Goal: Task Accomplishment & Management: Use online tool/utility

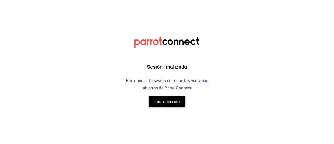
click at [164, 102] on button "Iniciar sesión" at bounding box center [167, 101] width 36 height 11
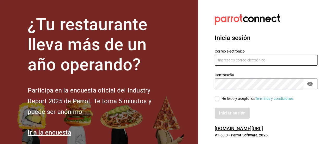
type input "[PERSON_NAME][EMAIL_ADDRESS][PERSON_NAME][DOMAIN_NAME]"
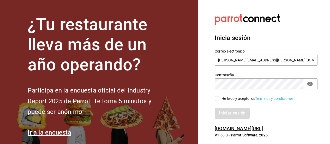
click at [216, 97] on input "He leído y acepto los Términos y condiciones." at bounding box center [216, 98] width 5 height 5
checkbox input "true"
click at [231, 111] on button "Iniciar sesión" at bounding box center [231, 112] width 35 height 11
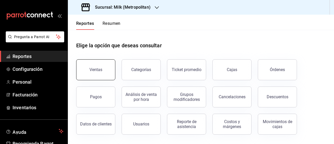
click at [95, 74] on button "Ventas" at bounding box center [95, 69] width 39 height 21
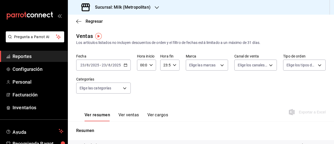
click at [124, 66] on \(Stroke\) "button" at bounding box center [125, 65] width 3 height 3
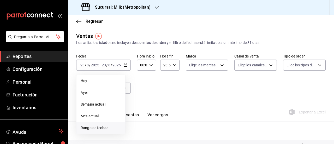
click at [96, 128] on span "Rango de fechas" at bounding box center [101, 127] width 40 height 5
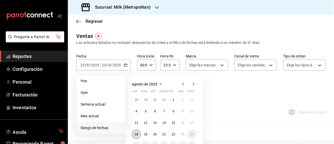
click at [135, 134] on abbr "18" at bounding box center [135, 134] width 3 height 4
click at [183, 133] on abbr "23" at bounding box center [182, 134] width 3 height 4
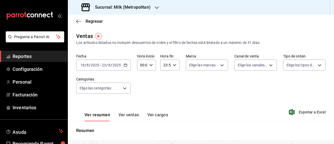
click at [149, 65] on icon "button" at bounding box center [151, 65] width 4 height 4
click at [140, 91] on span "05" at bounding box center [140, 91] width 1 height 4
type input "05:00"
click at [173, 65] on div at bounding box center [167, 72] width 334 height 144
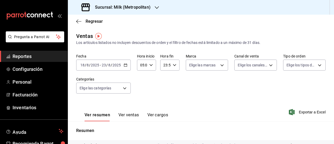
click at [173, 65] on icon "button" at bounding box center [175, 65] width 4 height 4
click at [164, 97] on button "05" at bounding box center [163, 94] width 7 height 10
click at [173, 80] on span "00" at bounding box center [173, 78] width 1 height 4
type input "05:00"
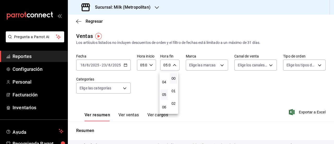
click at [154, 7] on div at bounding box center [167, 72] width 334 height 144
click at [156, 8] on icon "button" at bounding box center [157, 7] width 4 height 4
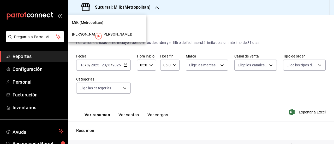
click at [85, 35] on span "Ichikani Sushi (Vasconcelos)" at bounding box center [102, 34] width 60 height 5
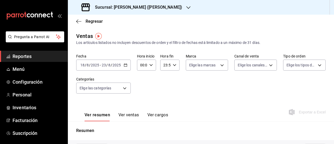
type input "05:00"
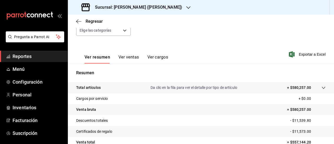
scroll to position [47, 0]
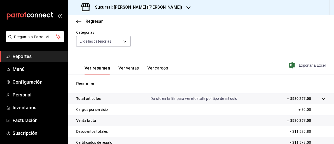
click at [297, 68] on span "Exportar a Excel" at bounding box center [308, 65] width 36 height 6
